Goal: Answer question/provide support

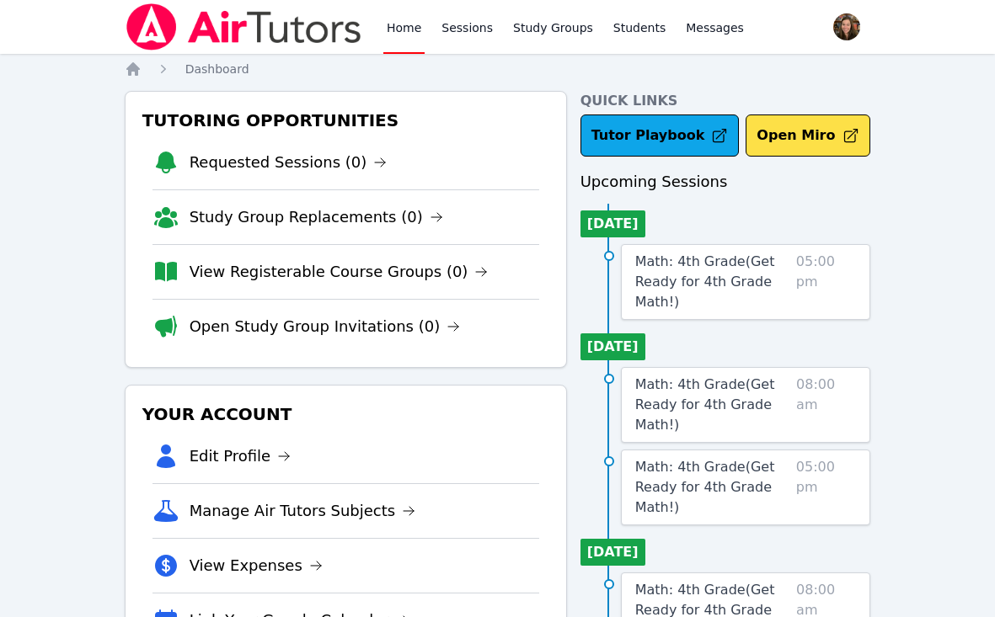
scroll to position [33, 0]
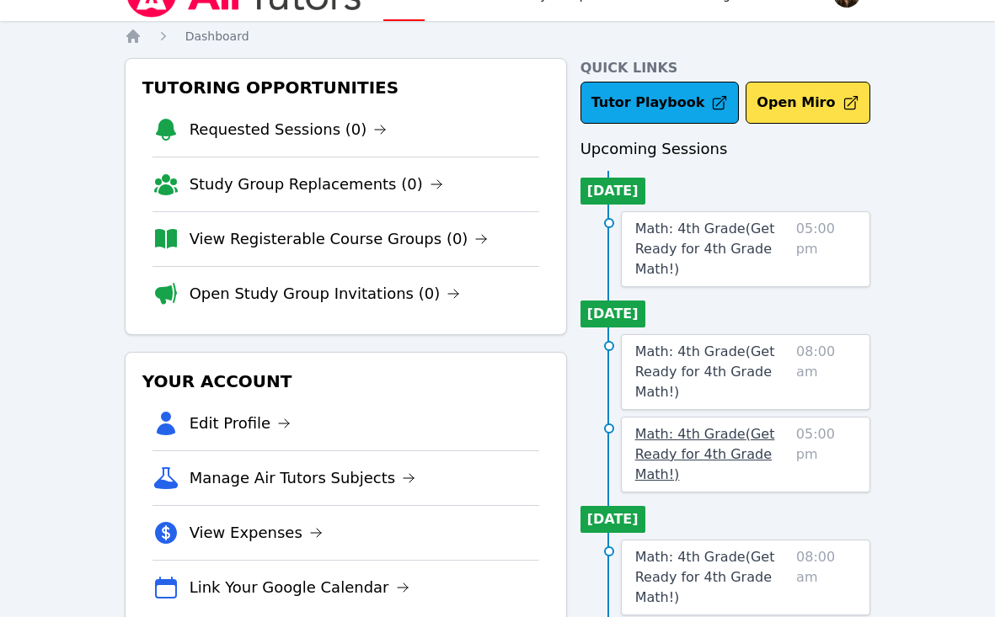
click at [705, 452] on span "Math: 4th Grade ( Get Ready for 4th Grade Math! )" at bounding box center [705, 454] width 140 height 56
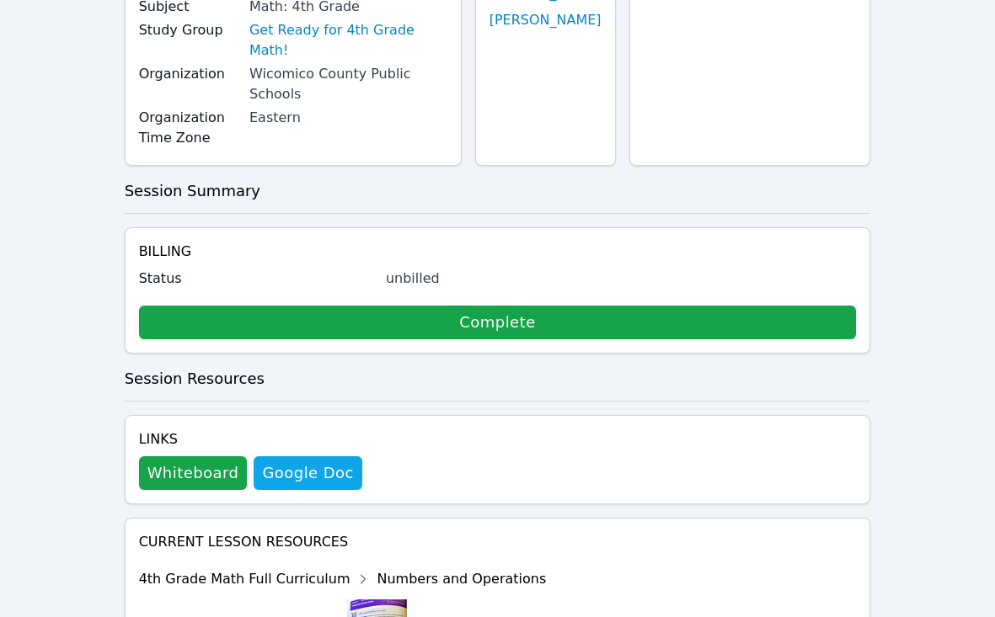
scroll to position [227, 0]
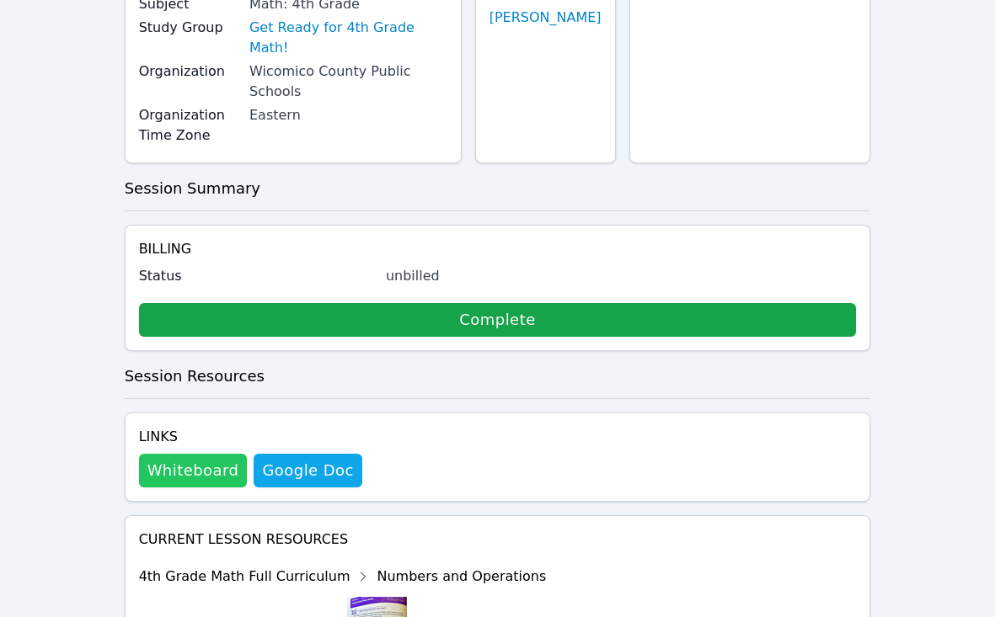
click at [203, 454] on button "Whiteboard" at bounding box center [193, 471] width 109 height 34
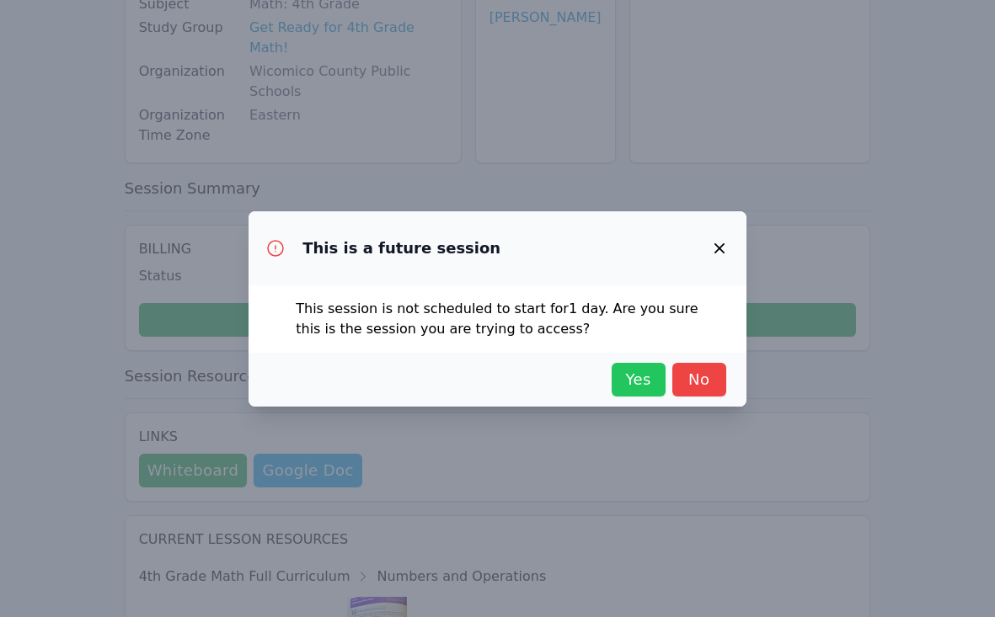
click at [635, 368] on span "Yes" at bounding box center [638, 380] width 37 height 24
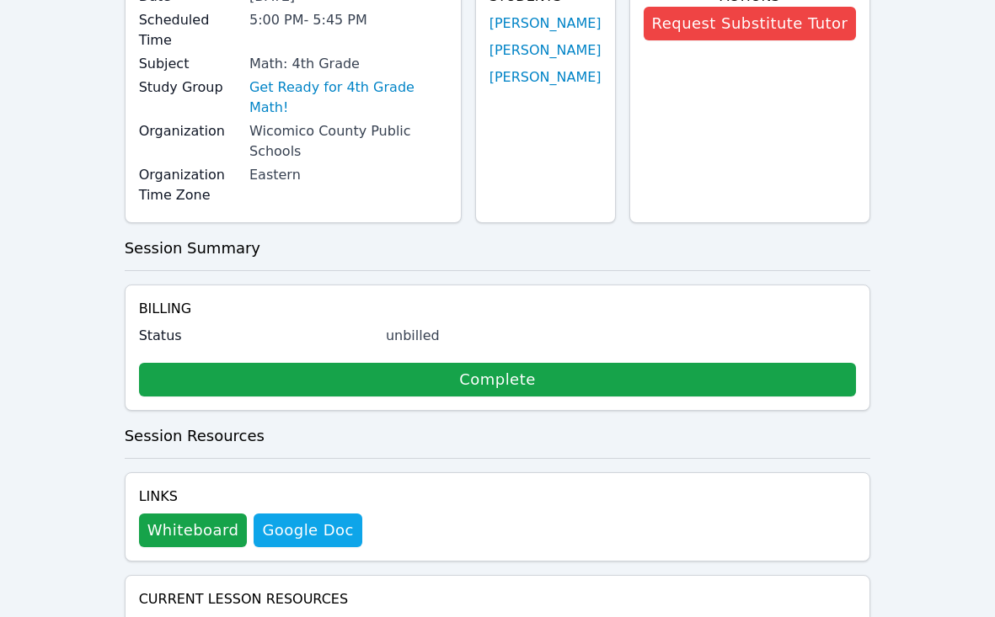
scroll to position [0, 0]
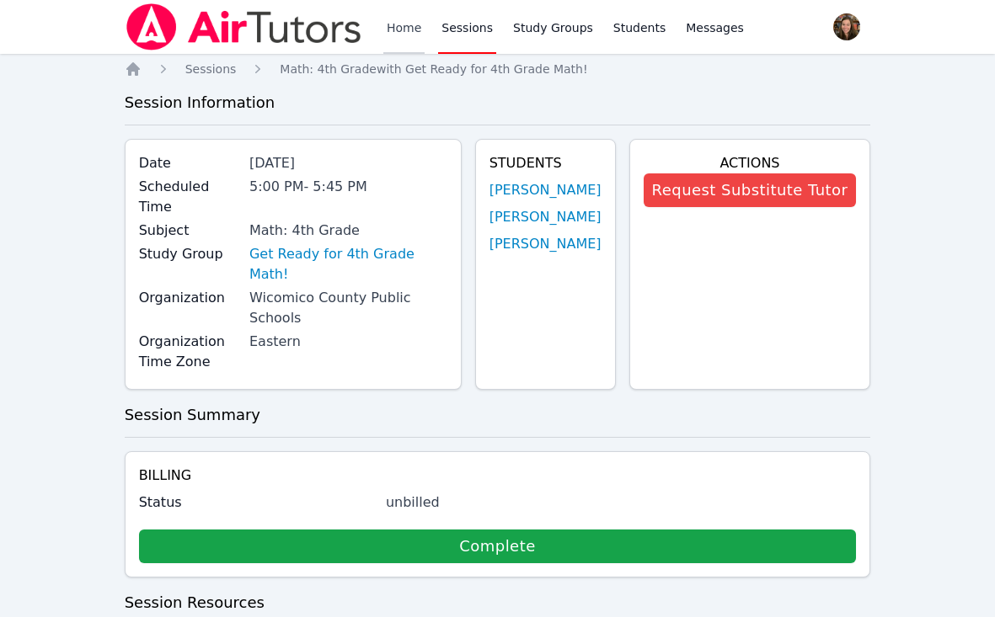
click at [388, 39] on link "Home" at bounding box center [403, 27] width 41 height 54
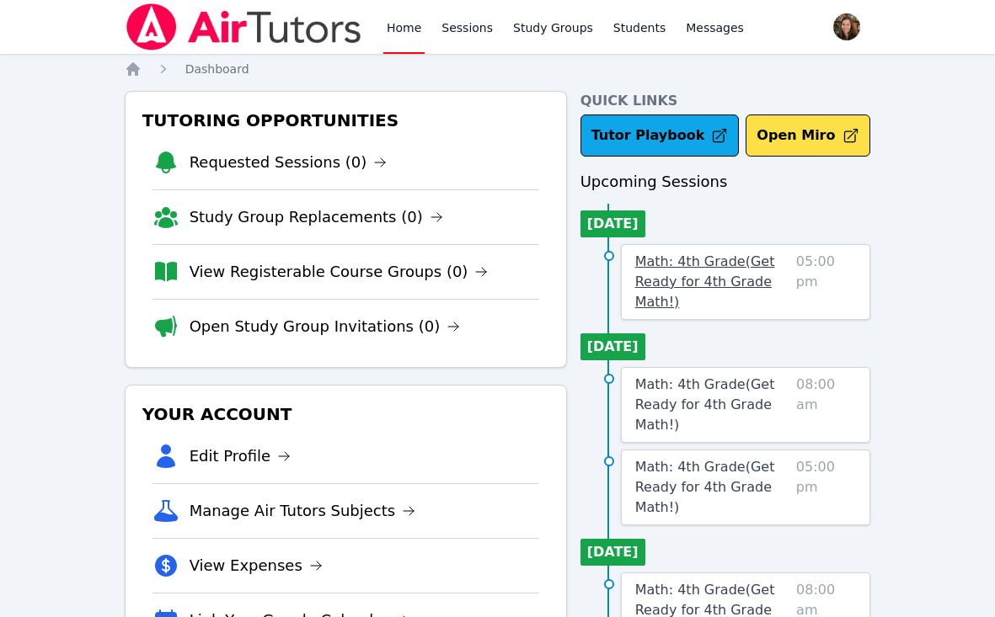
click at [700, 283] on span "Math: 4th Grade ( Get Ready for 4th Grade Math! )" at bounding box center [705, 282] width 140 height 56
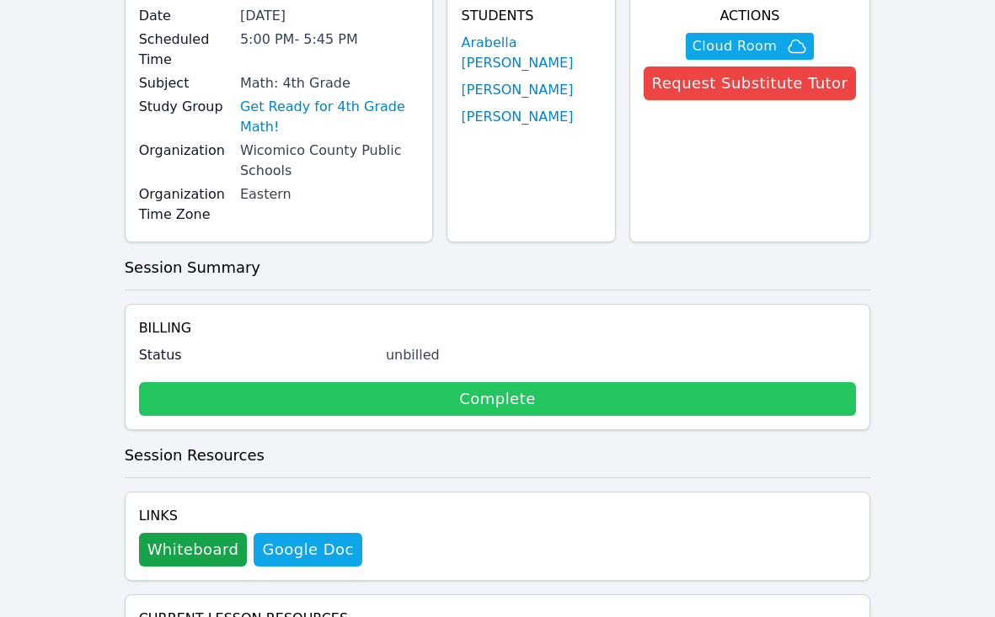
scroll to position [153, 0]
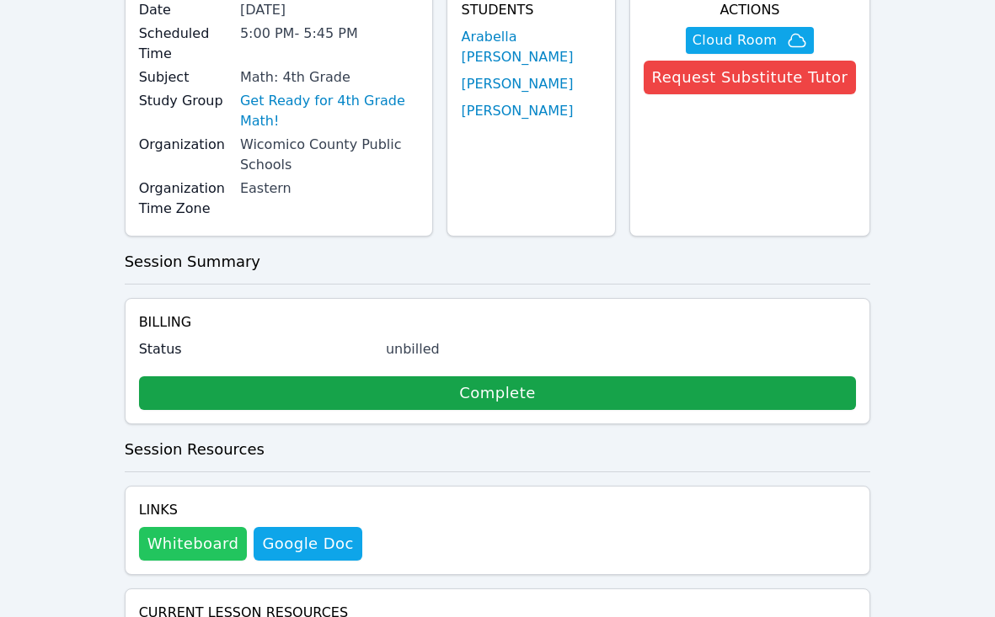
click at [211, 527] on button "Whiteboard" at bounding box center [193, 544] width 109 height 34
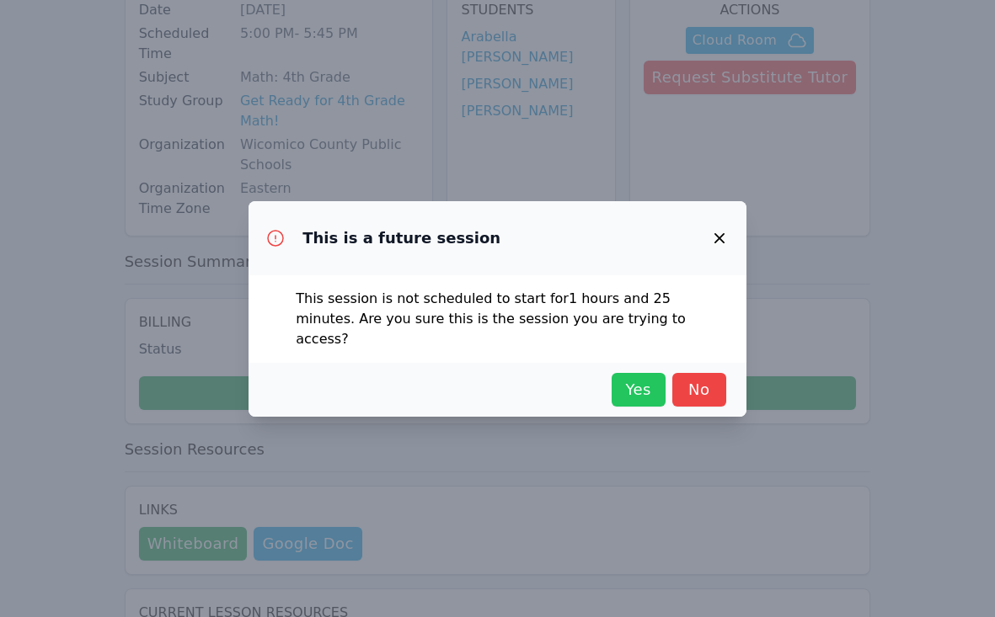
click at [628, 378] on span "Yes" at bounding box center [638, 390] width 37 height 24
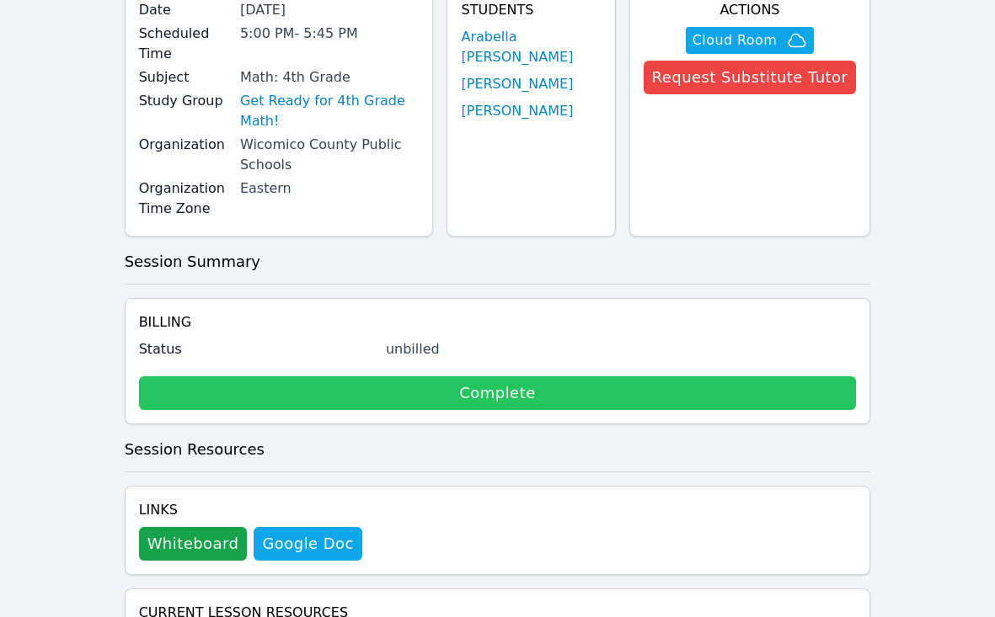
scroll to position [0, 0]
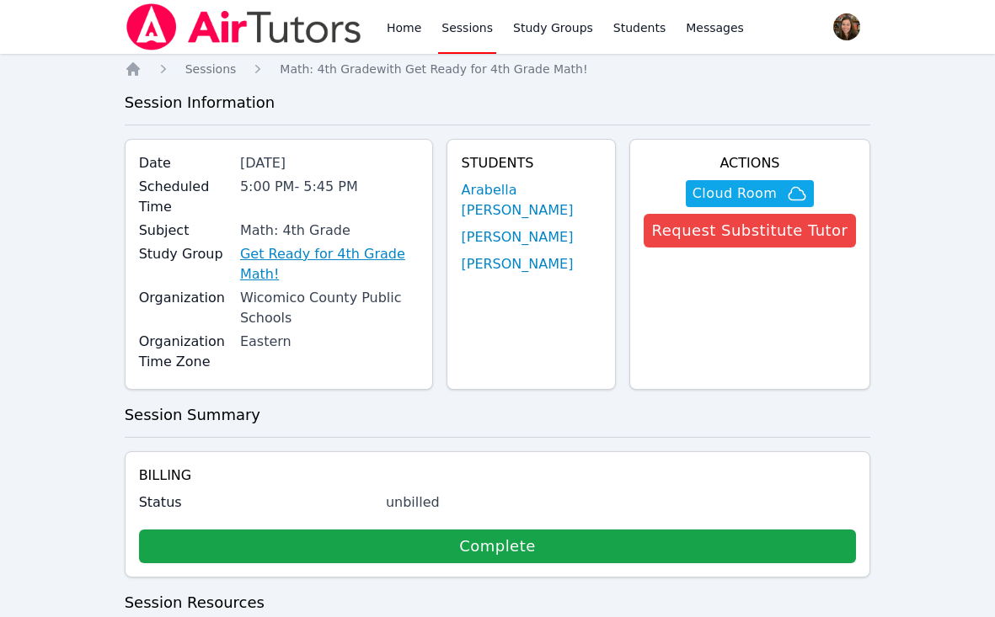
click at [383, 244] on link "Get Ready for 4th Grade Math!" at bounding box center [329, 264] width 179 height 40
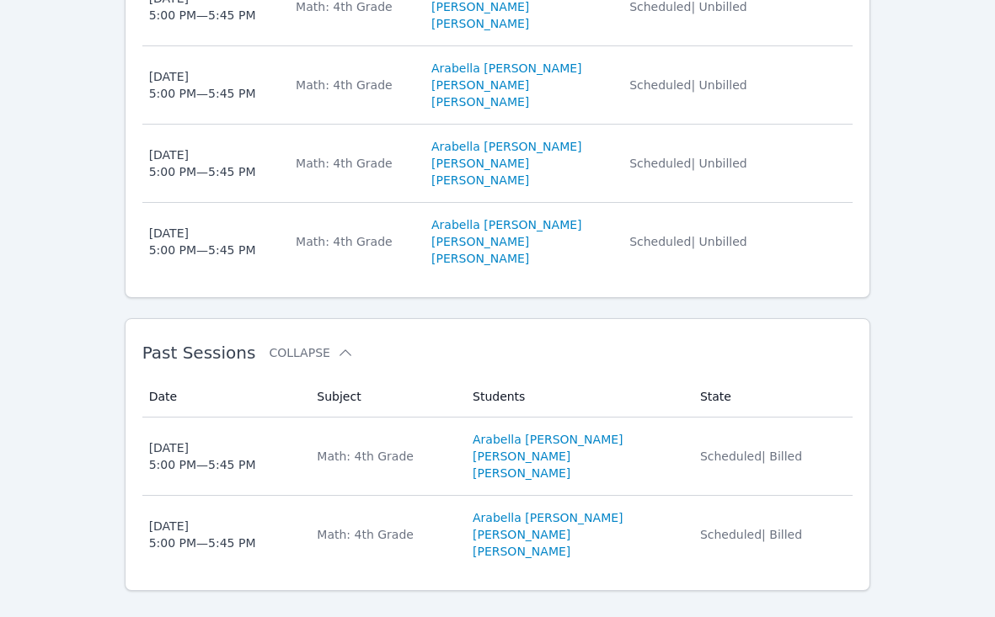
scroll to position [816, 0]
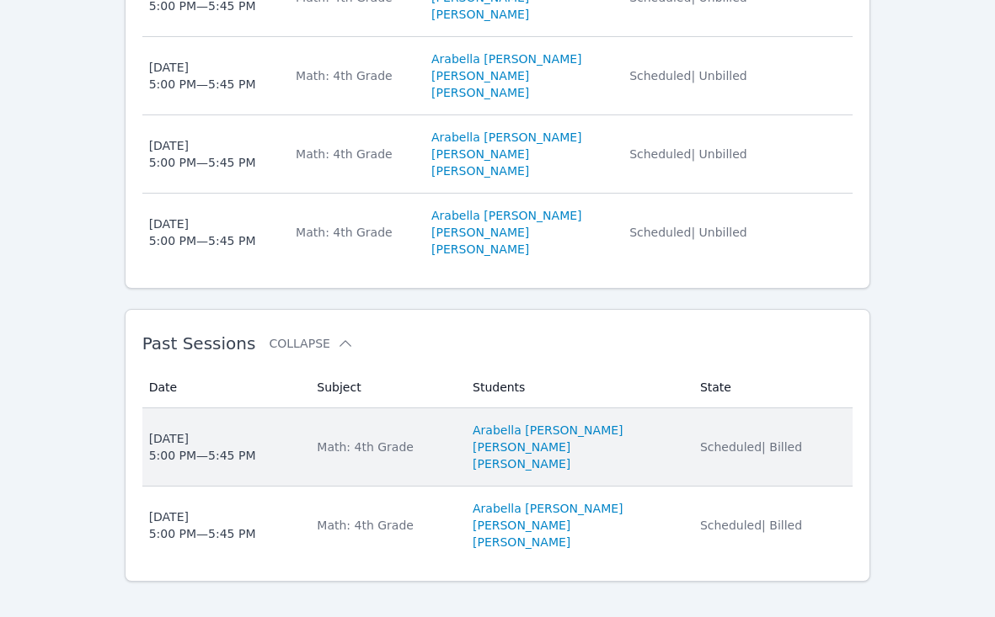
click at [435, 441] on td "Subject Math: 4th Grade" at bounding box center [385, 448] width 156 height 78
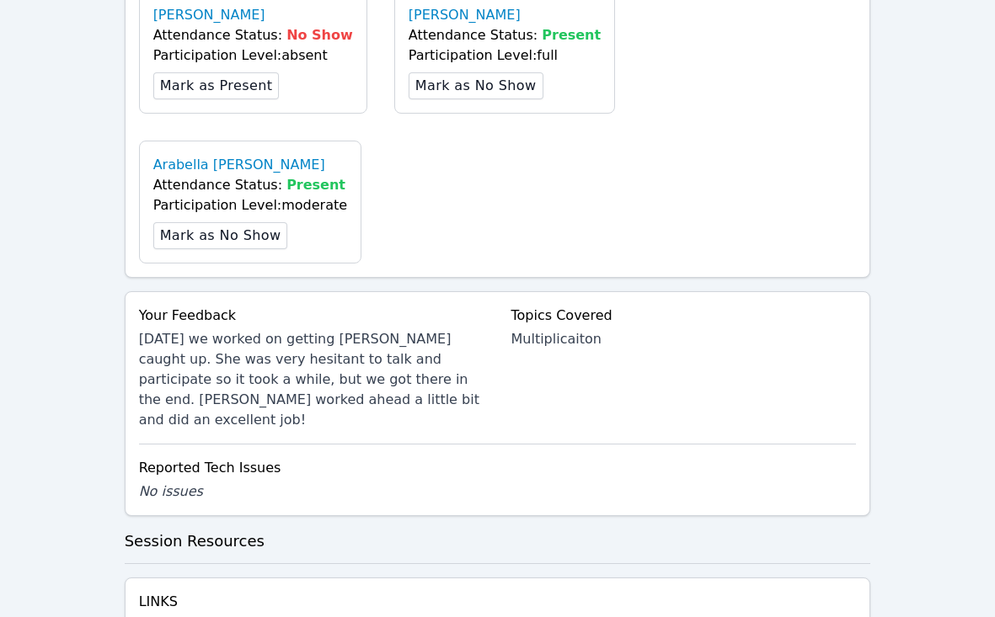
scroll to position [629, 0]
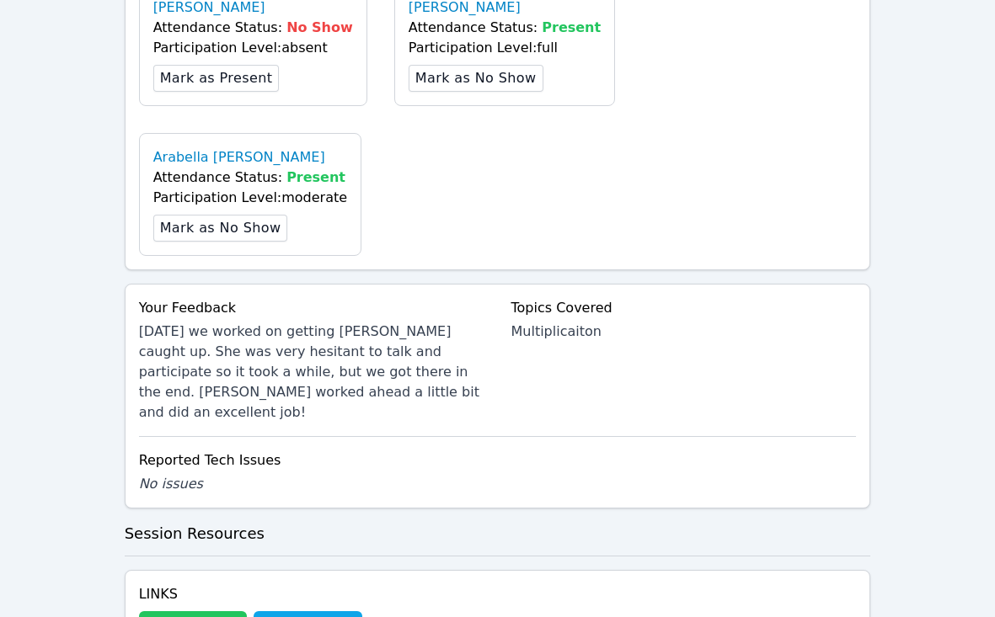
click at [208, 612] on button "Whiteboard" at bounding box center [193, 629] width 109 height 34
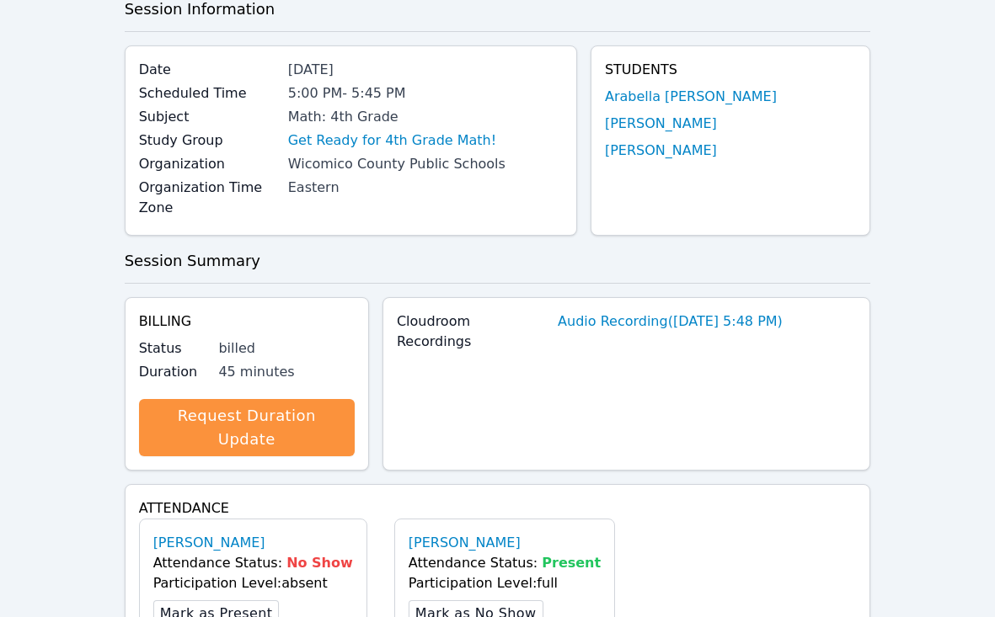
scroll to position [0, 0]
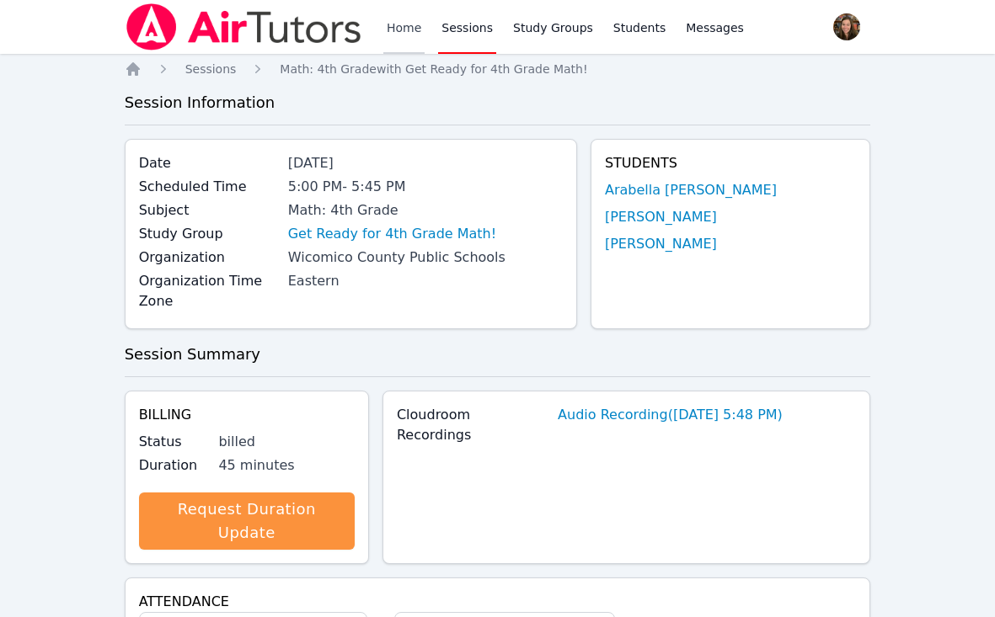
click at [409, 27] on link "Home" at bounding box center [403, 27] width 41 height 54
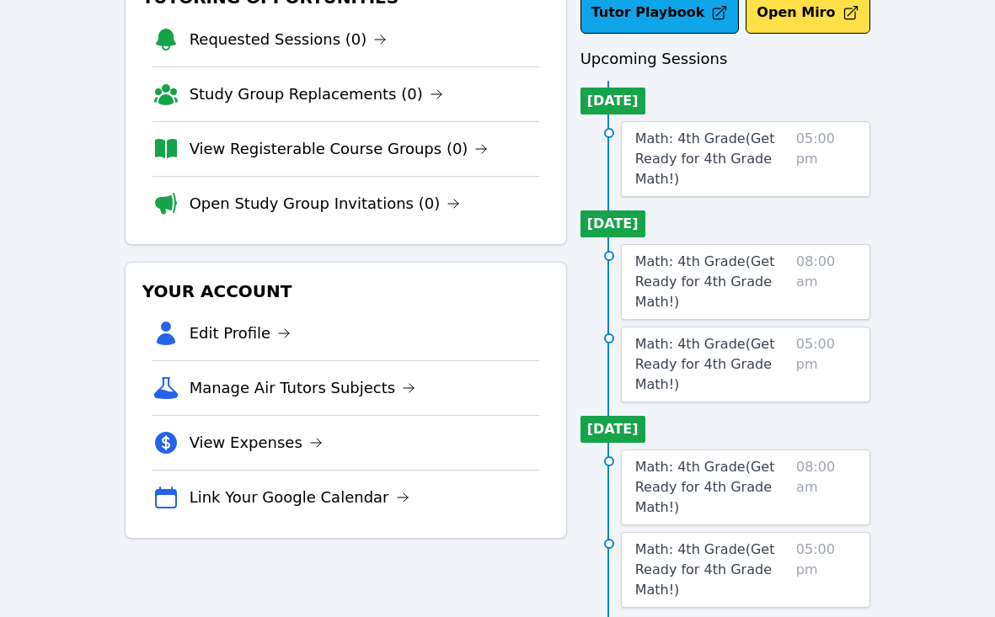
scroll to position [139, 0]
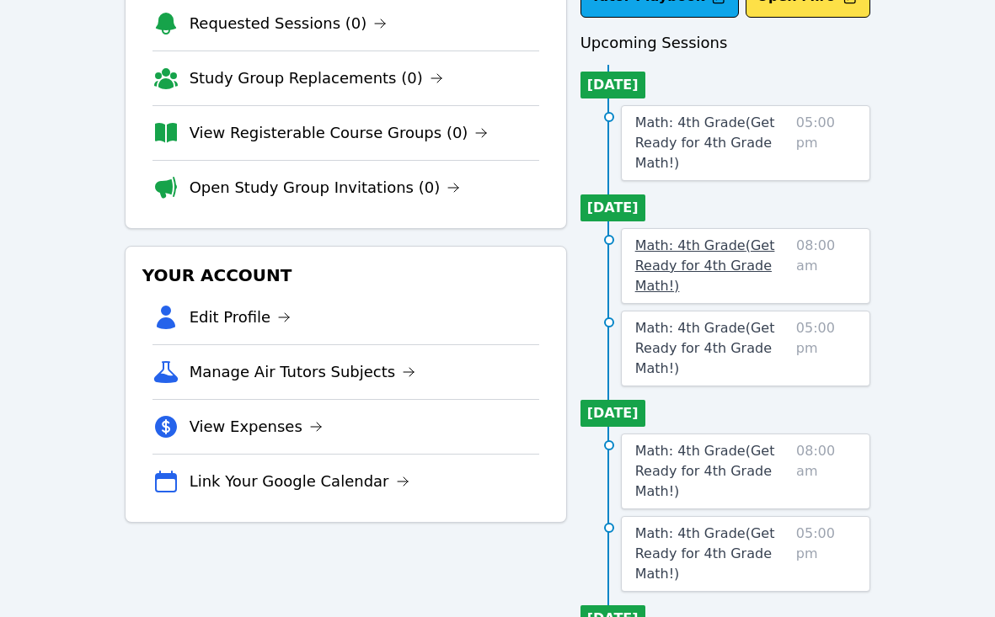
click at [703, 270] on span "Math: 4th Grade ( Get Ready for 4th Grade Math! )" at bounding box center [705, 266] width 140 height 56
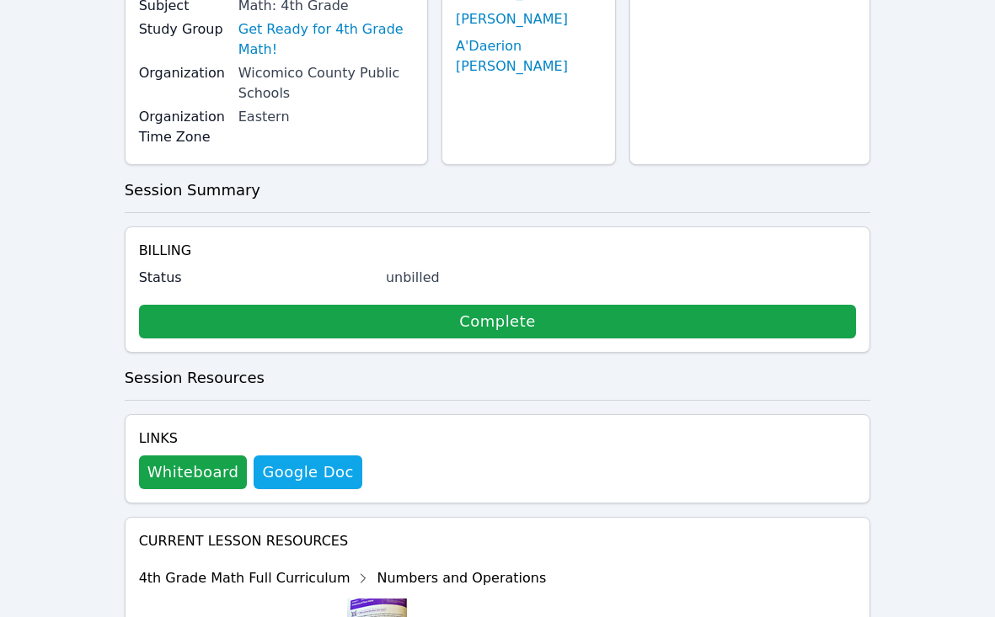
scroll to position [257, 0]
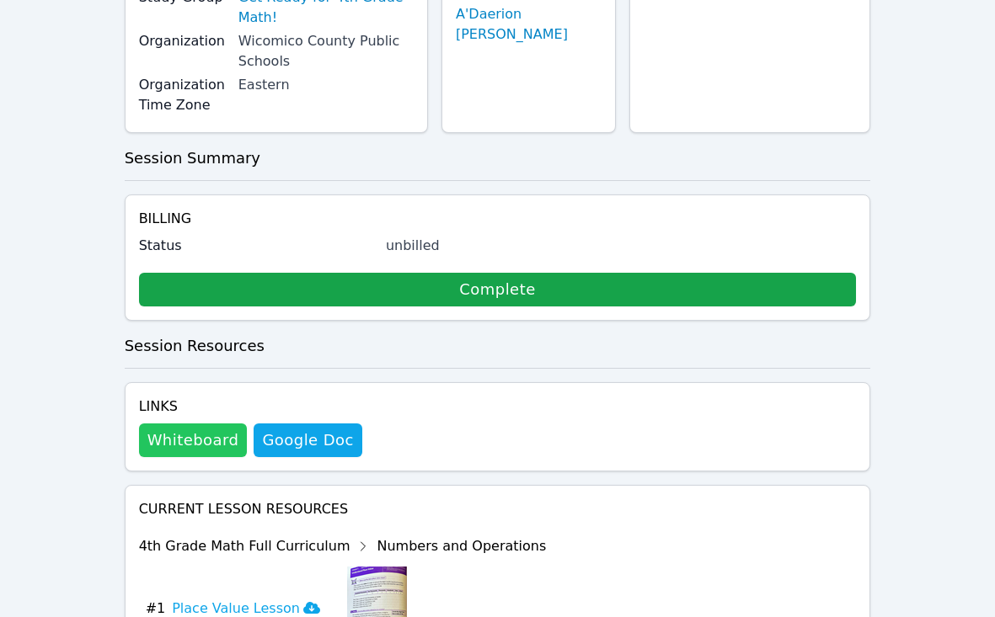
click at [183, 424] on button "Whiteboard" at bounding box center [193, 441] width 109 height 34
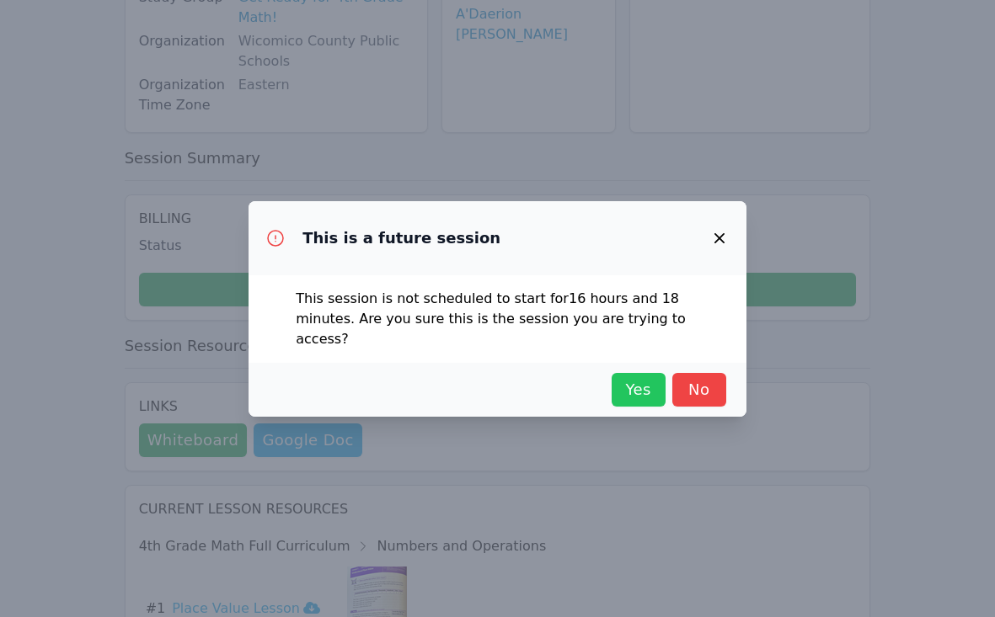
click at [628, 378] on span "Yes" at bounding box center [638, 390] width 37 height 24
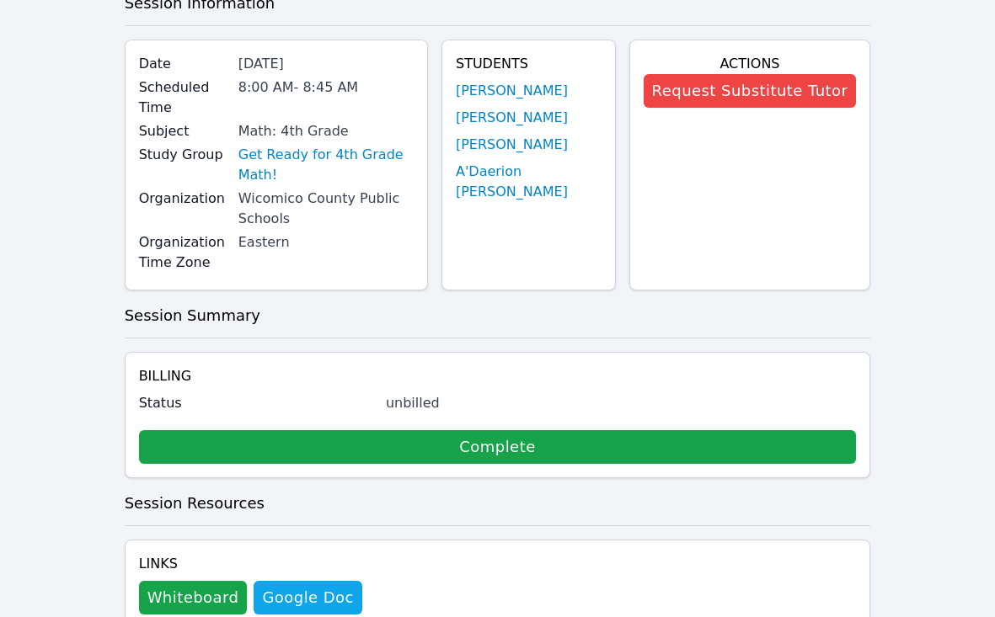
scroll to position [36, 0]
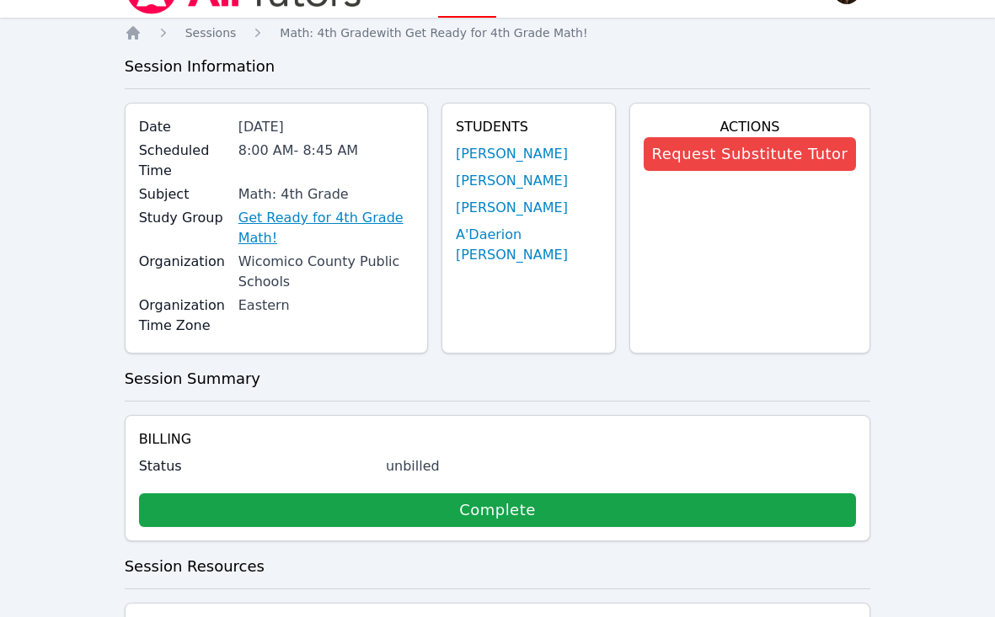
click at [328, 208] on link "Get Ready for 4th Grade Math!" at bounding box center [325, 228] width 175 height 40
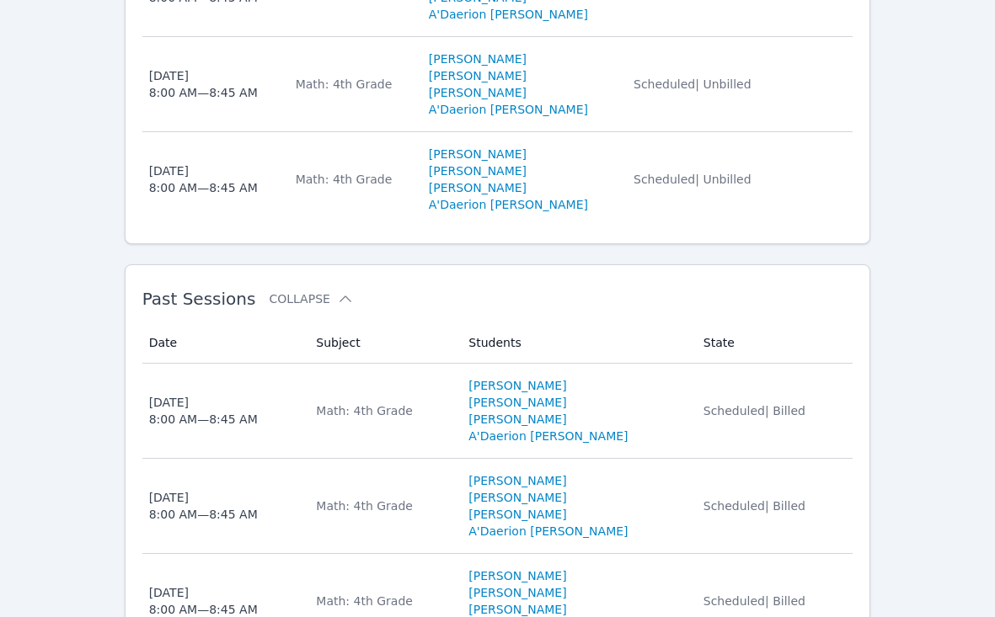
scroll to position [951, 0]
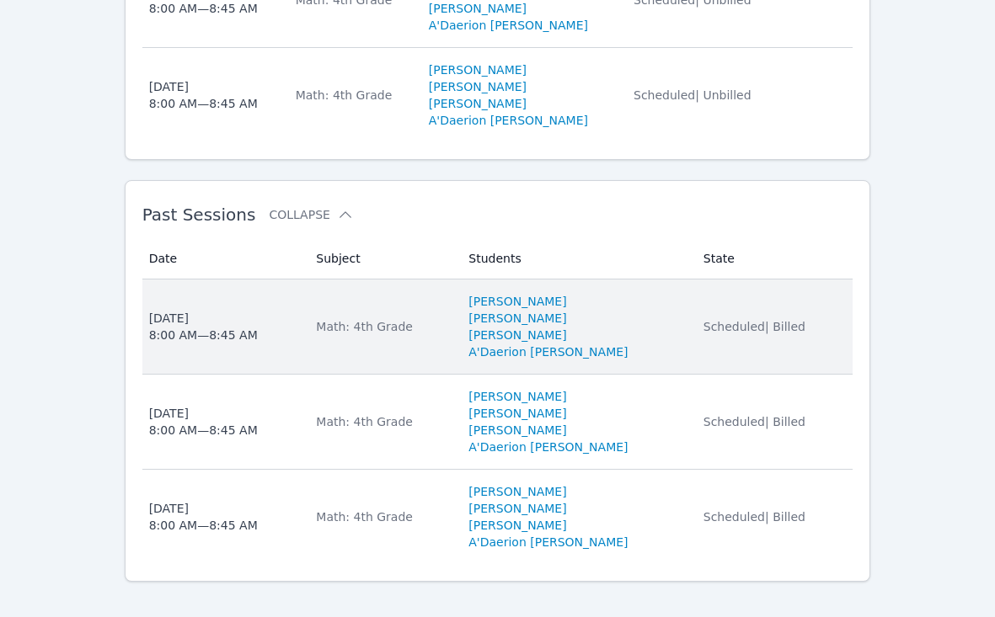
click at [394, 333] on td "Subject Math: 4th Grade" at bounding box center [382, 327] width 152 height 95
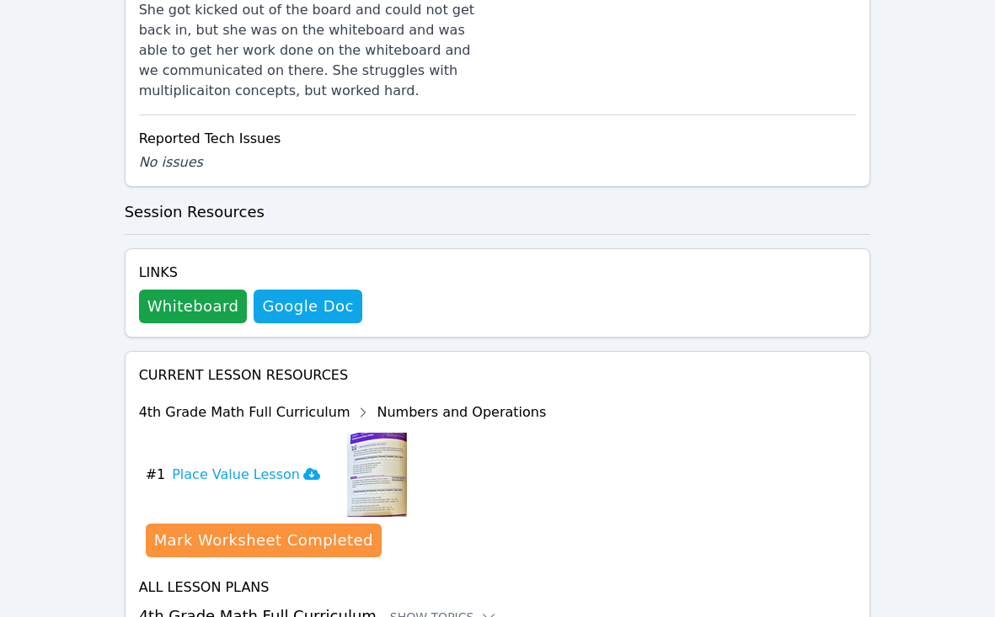
scroll to position [980, 0]
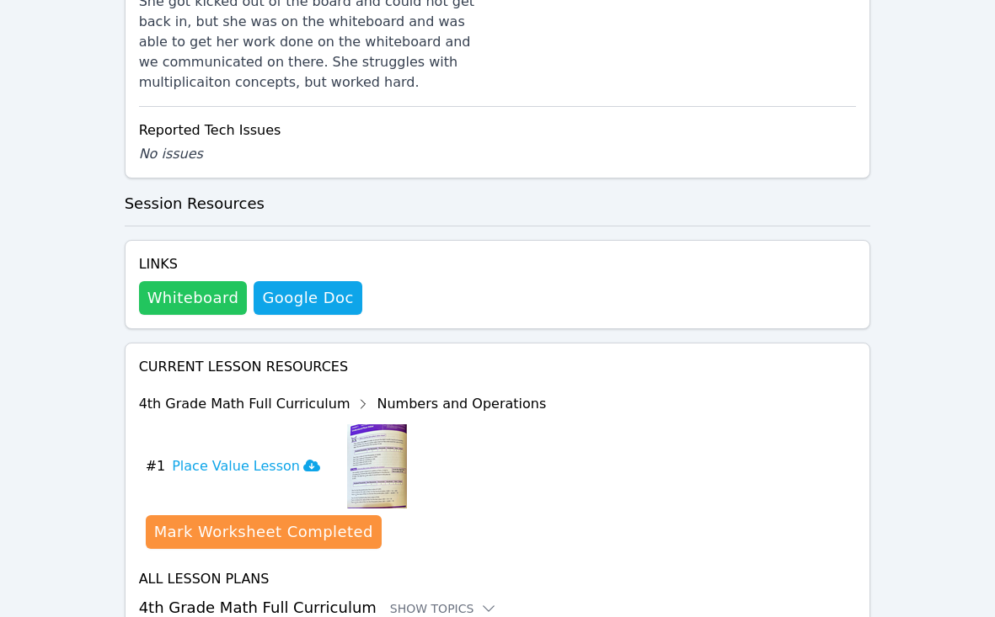
click at [190, 281] on button "Whiteboard" at bounding box center [193, 298] width 109 height 34
